Goal: Information Seeking & Learning: Learn about a topic

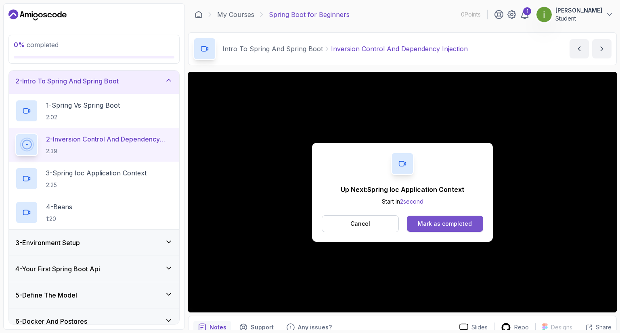
click at [457, 222] on div "Mark as completed" at bounding box center [445, 224] width 54 height 8
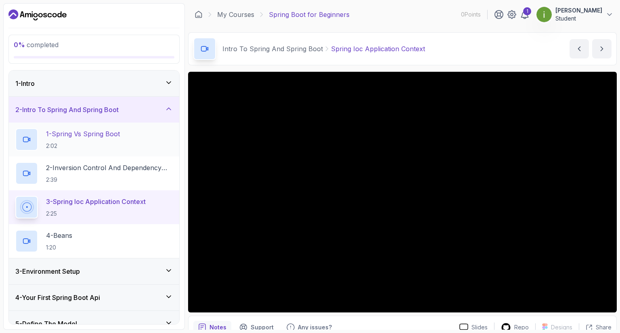
click at [65, 140] on h2 "1 - Spring Vs Spring Boot 2:02" at bounding box center [83, 139] width 74 height 21
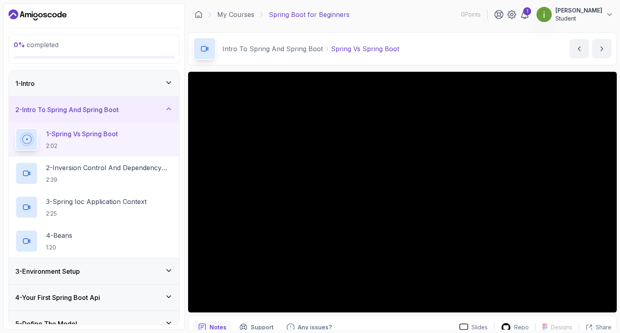
scroll to position [39, 0]
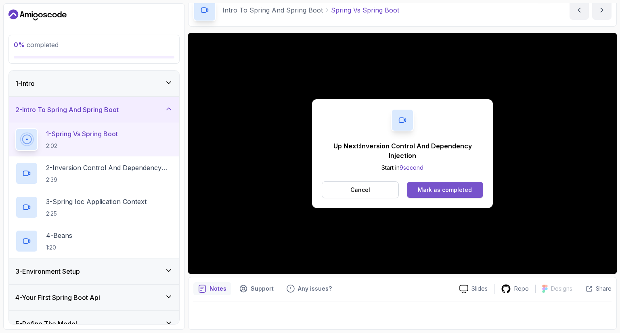
click at [458, 187] on div "Mark as completed" at bounding box center [445, 190] width 54 height 8
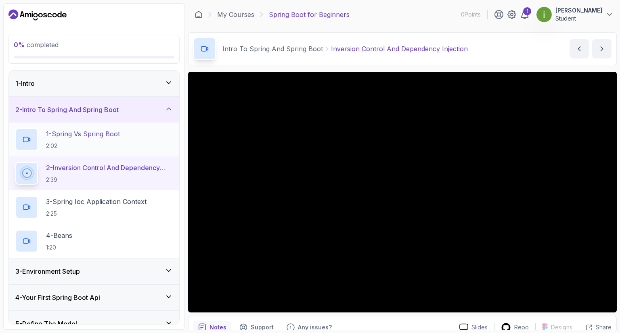
click at [89, 135] on p "1 - Spring Vs Spring Boot" at bounding box center [83, 134] width 74 height 10
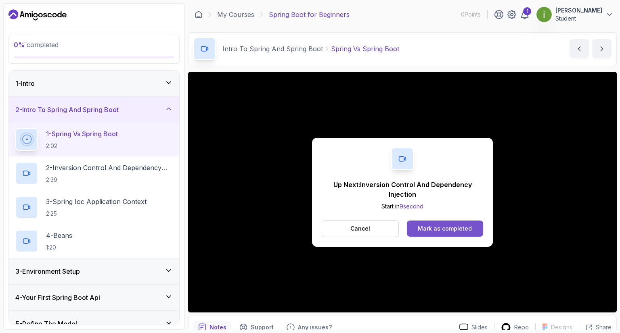
click at [434, 228] on div "Mark as completed" at bounding box center [445, 229] width 54 height 8
